Goal: Information Seeking & Learning: Learn about a topic

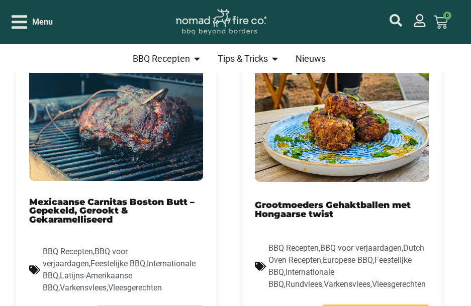
scroll to position [452, 0]
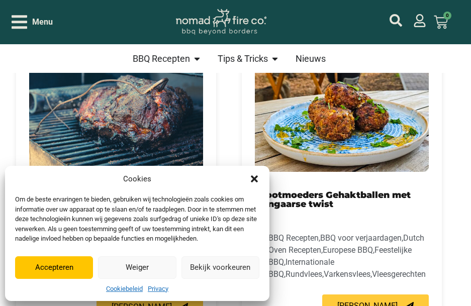
click at [252, 179] on icon "Dialog sluiten" at bounding box center [254, 179] width 10 height 10
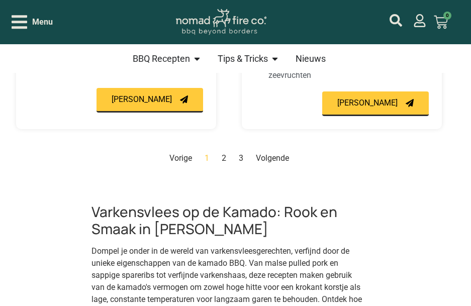
scroll to position [1657, 0]
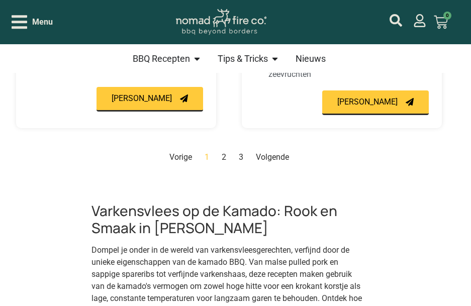
click at [264, 151] on nav "Vorige Pagina 1 Pagina 2 Pagina 3 Volgende" at bounding box center [228, 157] width 425 height 12
click at [267, 152] on link "Volgende" at bounding box center [272, 157] width 33 height 10
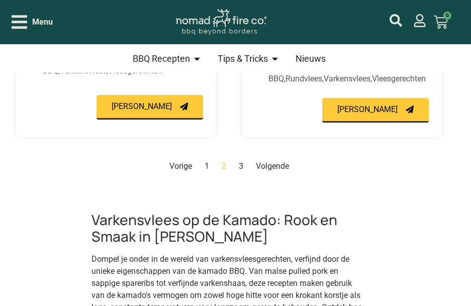
scroll to position [1590, 0]
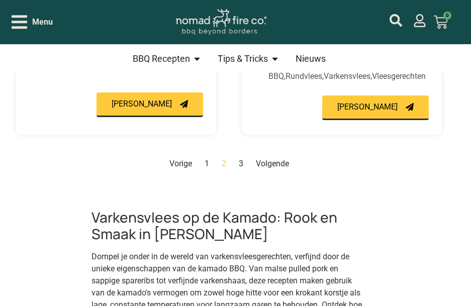
click at [261, 167] on link "Volgende" at bounding box center [272, 164] width 33 height 10
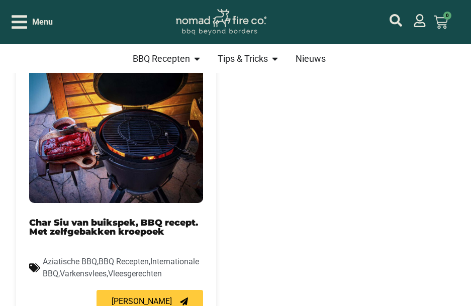
scroll to position [435, 0]
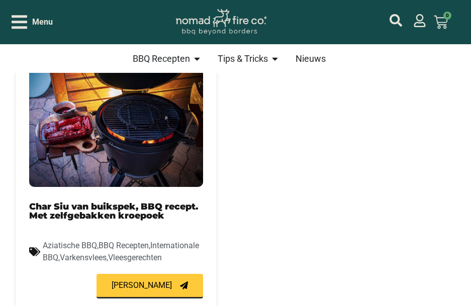
click at [362, 104] on div "Char Siu van buikspek, BBQ recept. Met zelfgebakken kroepoek Aziatische BBQ , B…" at bounding box center [228, 180] width 425 height 261
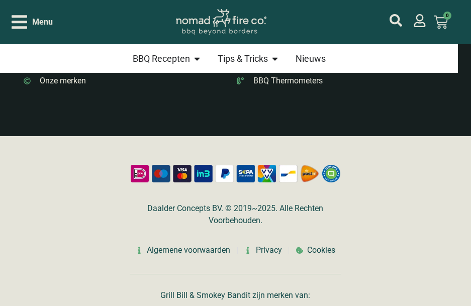
scroll to position [1657, 0]
